Goal: Information Seeking & Learning: Learn about a topic

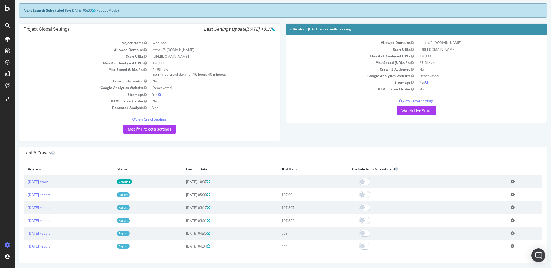
scroll to position [51, 0]
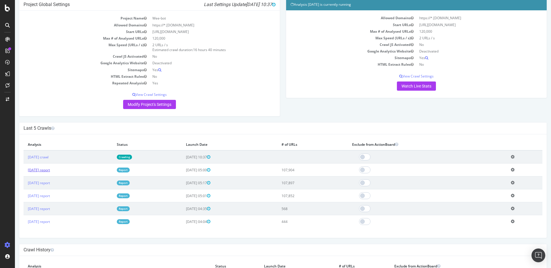
click at [46, 171] on link "[DATE] report" at bounding box center [39, 170] width 22 height 5
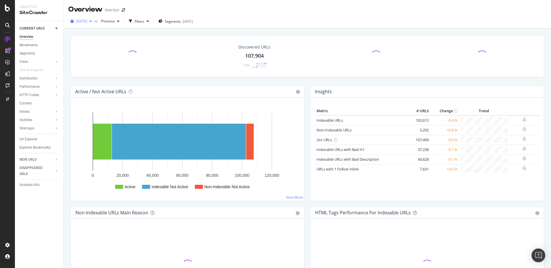
click at [87, 21] on span "[DATE]" at bounding box center [81, 21] width 11 height 5
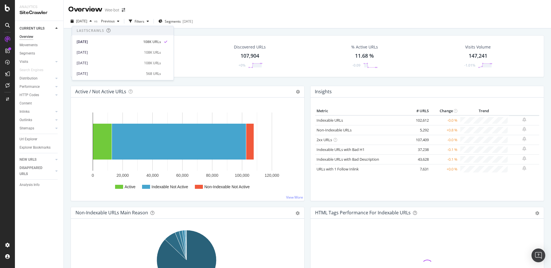
click at [355, 55] on div "11.68 %" at bounding box center [364, 55] width 19 height 7
